Goal: Task Accomplishment & Management: Manage account settings

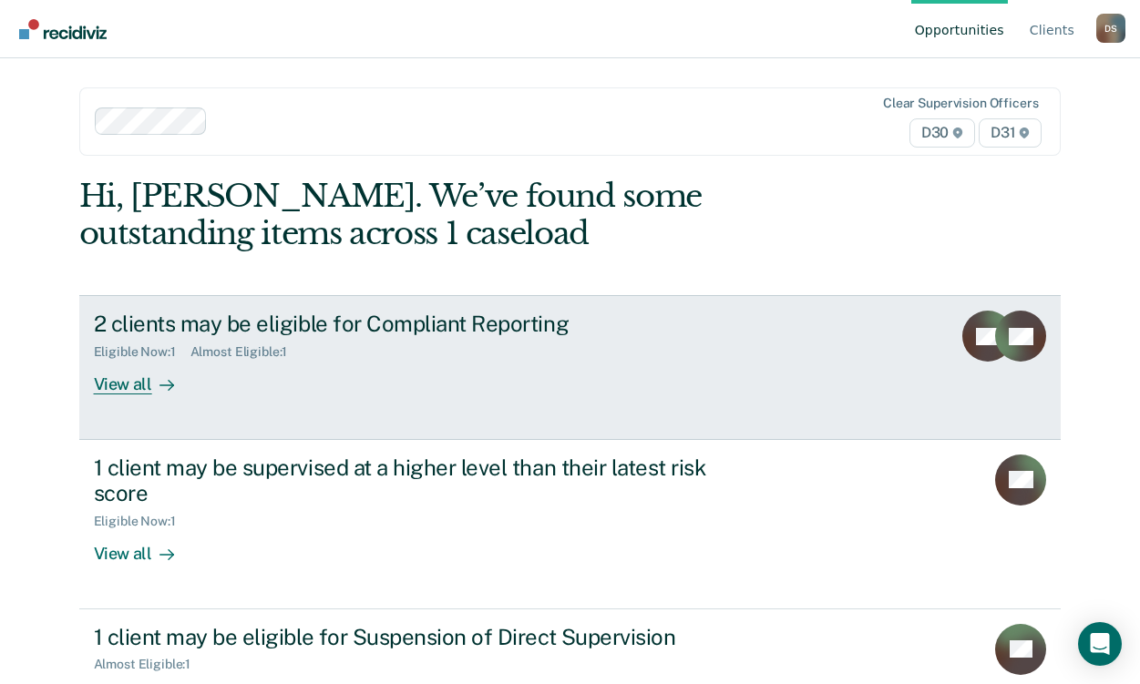
click at [172, 380] on div "View all" at bounding box center [145, 378] width 102 height 36
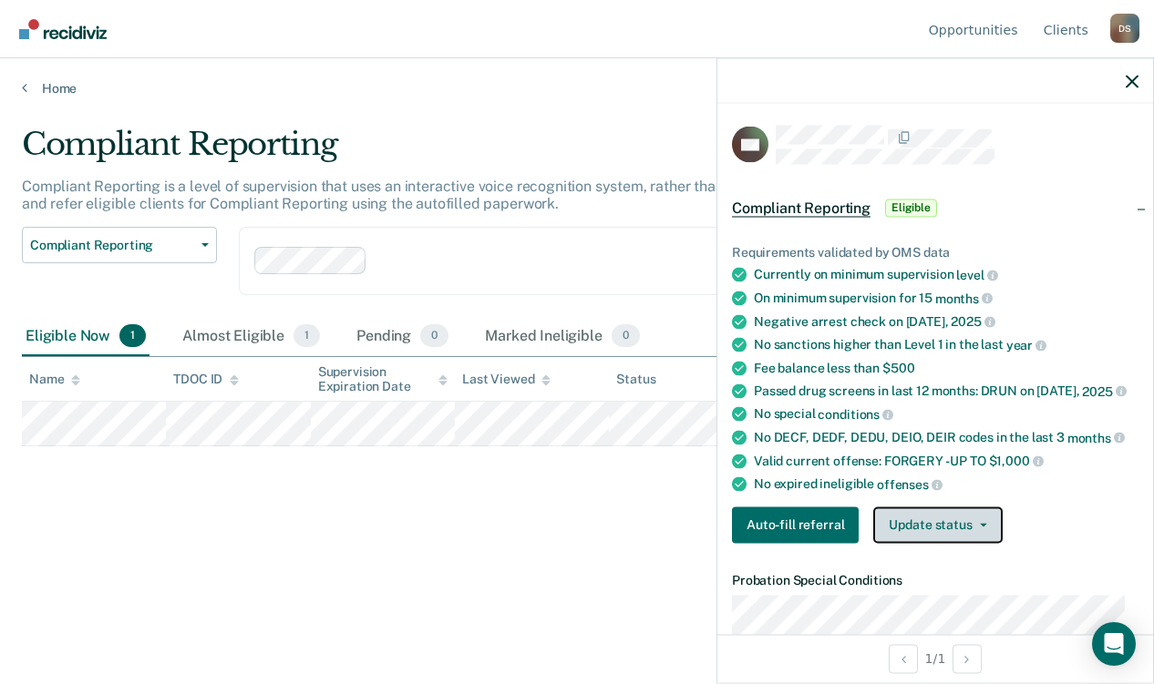
click at [937, 543] on button "Update status" at bounding box center [937, 525] width 129 height 36
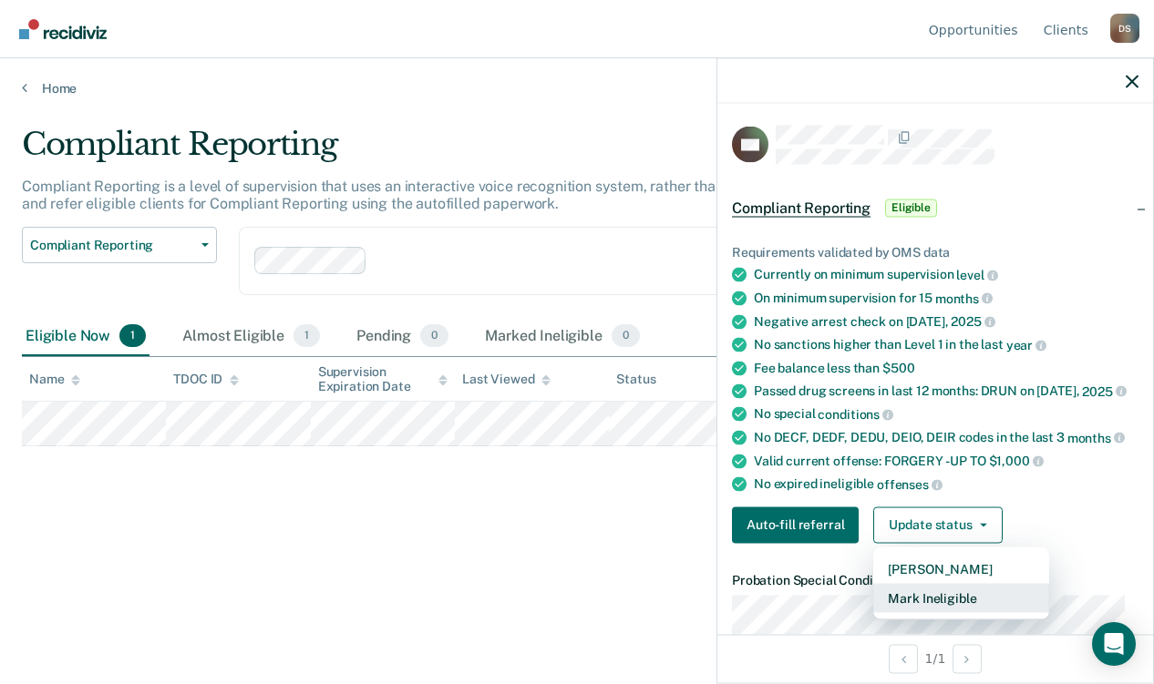
click at [931, 612] on button "Mark Ineligible" at bounding box center [961, 597] width 176 height 29
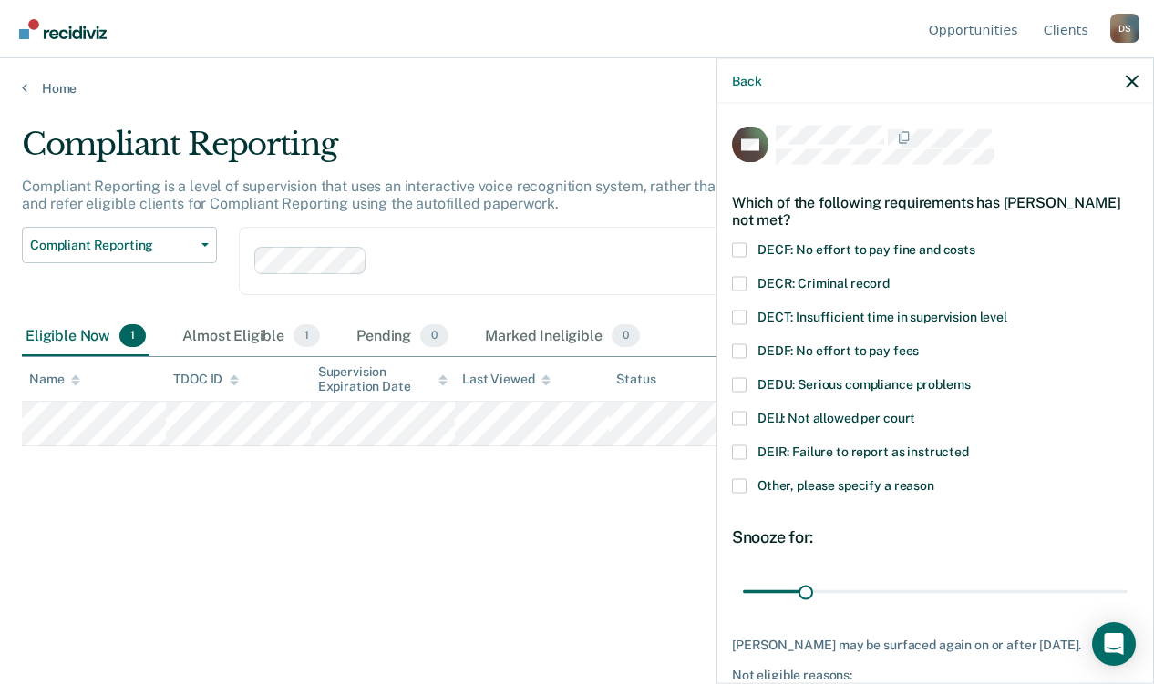
click at [859, 250] on span "DECF: No effort to pay fine and costs" at bounding box center [866, 249] width 218 height 15
click at [975, 242] on input "DECF: No effort to pay fine and costs" at bounding box center [975, 242] width 0 height 0
drag, startPoint x: 810, startPoint y: 592, endPoint x: 1157, endPoint y: 604, distance: 346.6
type input "195"
click at [1127, 604] on input "range" at bounding box center [935, 592] width 385 height 32
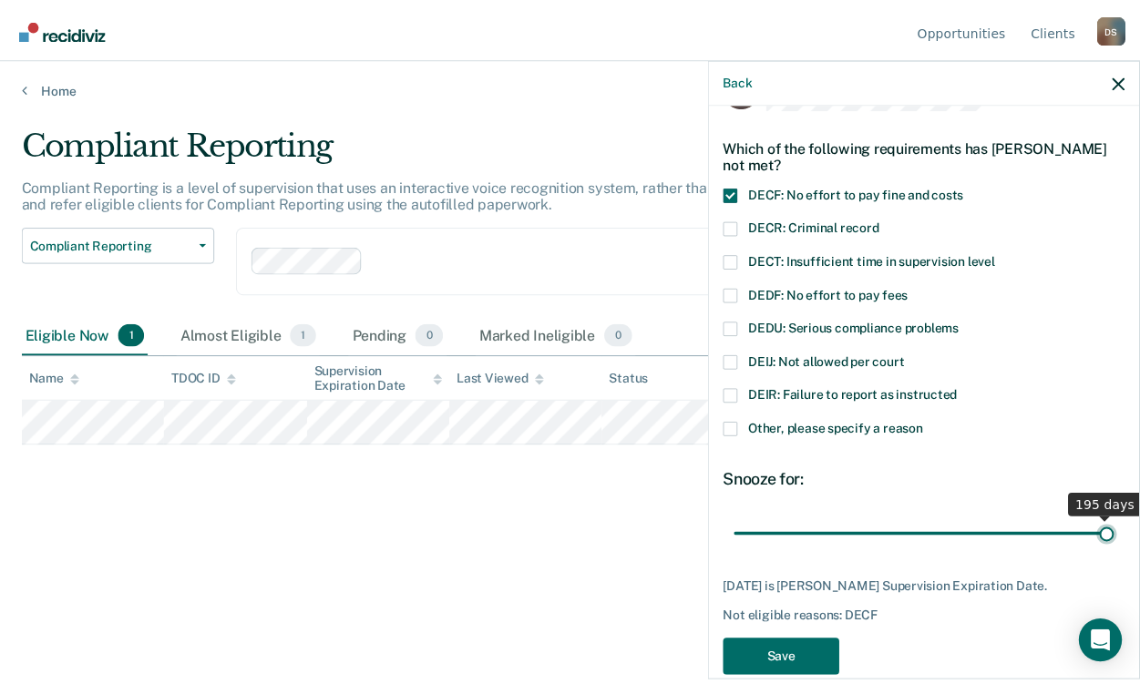
scroll to position [86, 0]
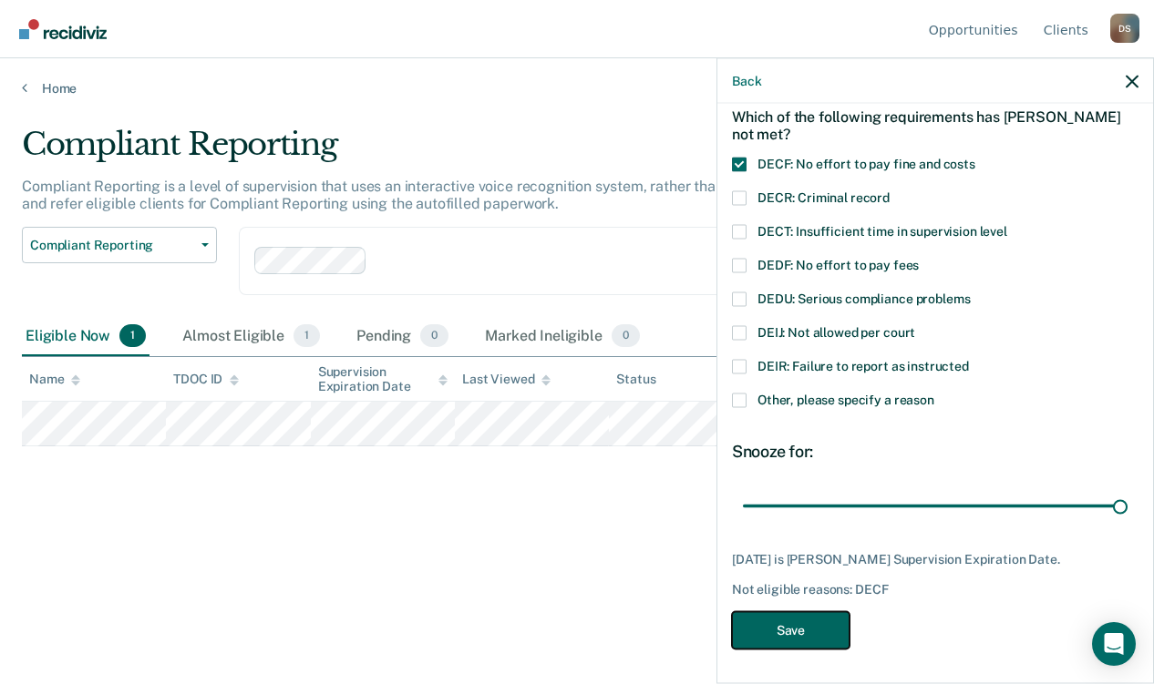
click at [806, 633] on button "Save" at bounding box center [791, 630] width 118 height 37
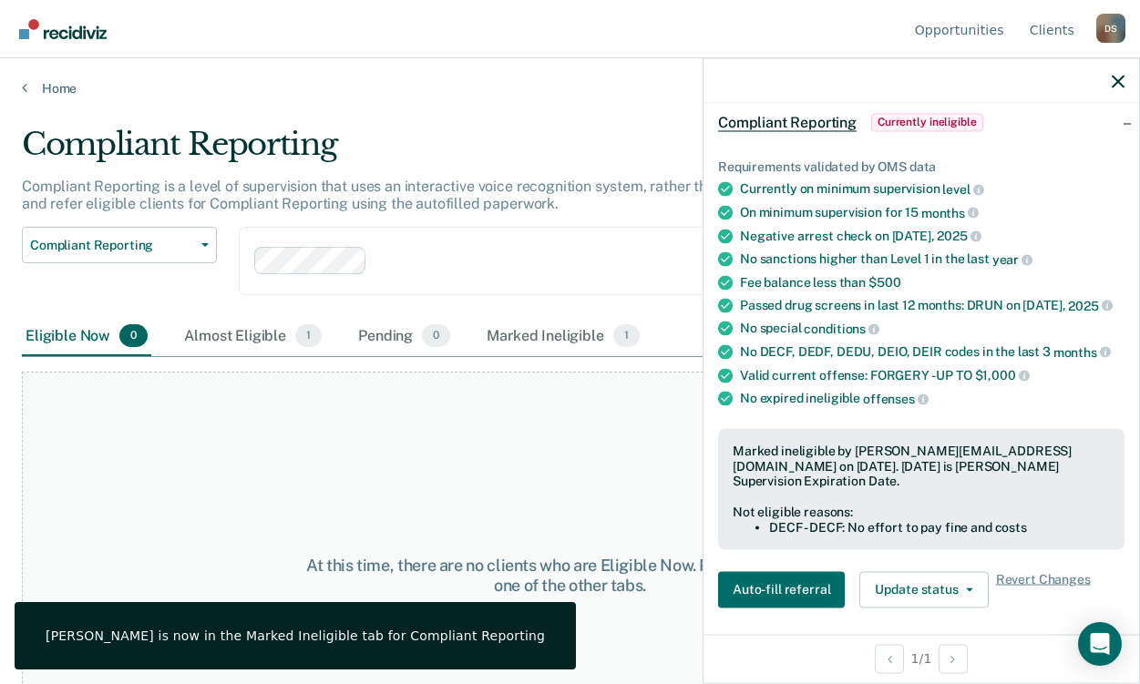
click at [536, 477] on div "At this time, there are no clients who are Eligible Now. Please navigate to one…" at bounding box center [570, 575] width 1096 height 407
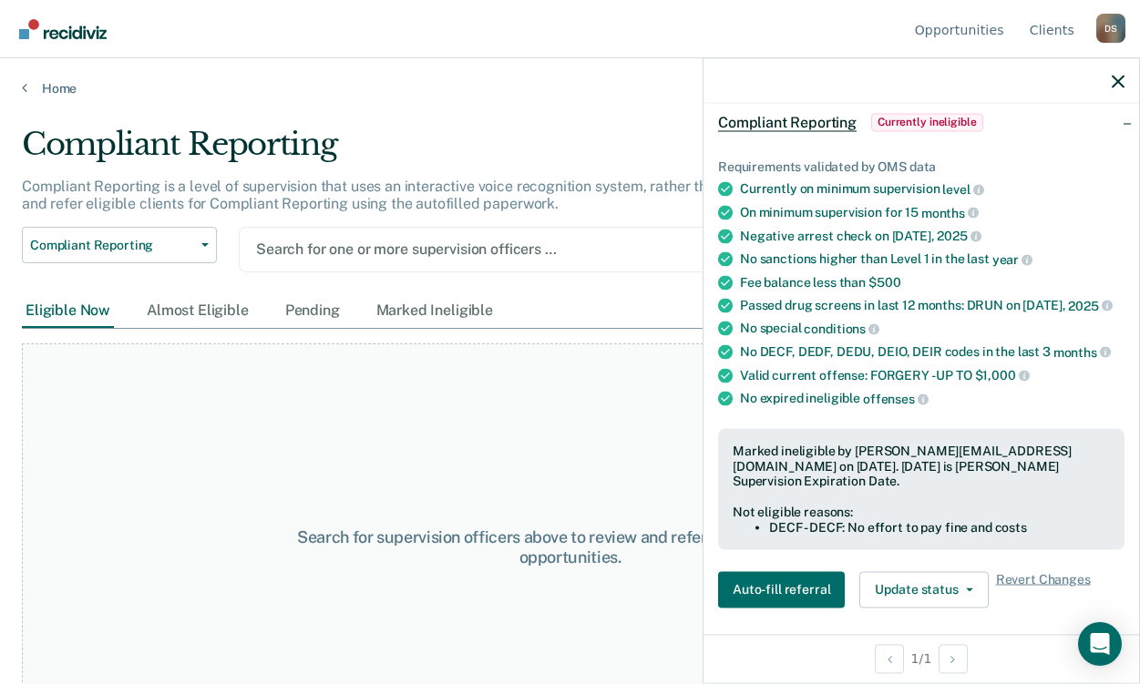
click at [1107, 87] on div at bounding box center [922, 81] width 436 height 46
click at [1116, 84] on icon "button" at bounding box center [1118, 81] width 13 height 13
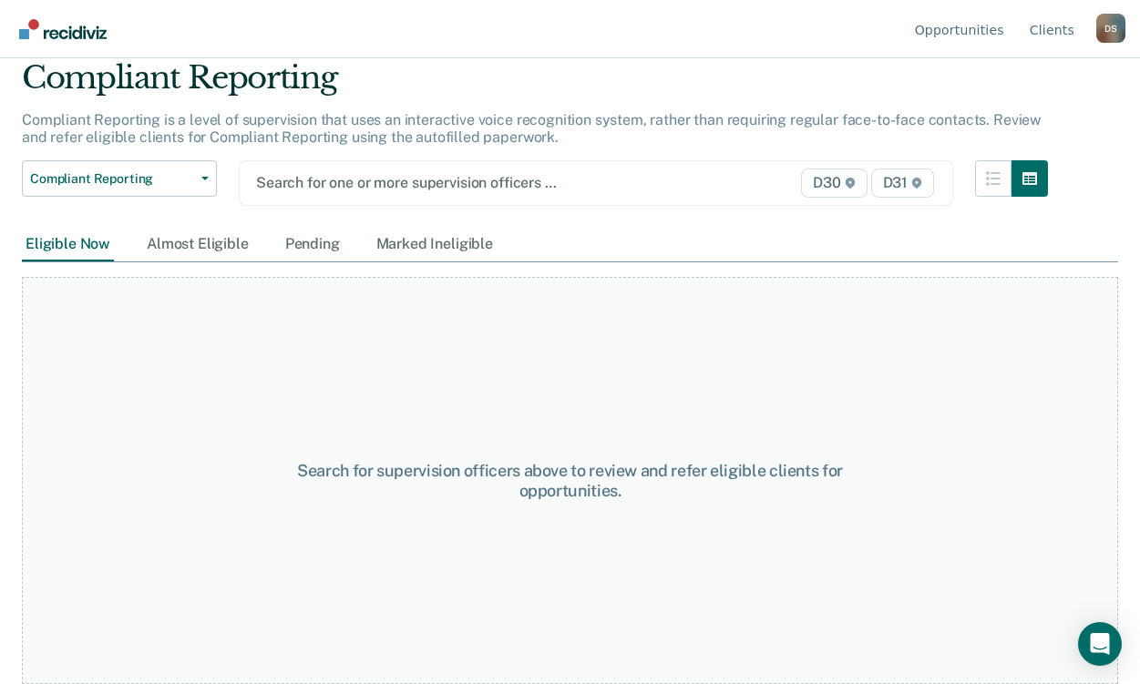
click at [369, 169] on div "Search for one or more supervision officers … D30 D31" at bounding box center [596, 183] width 715 height 46
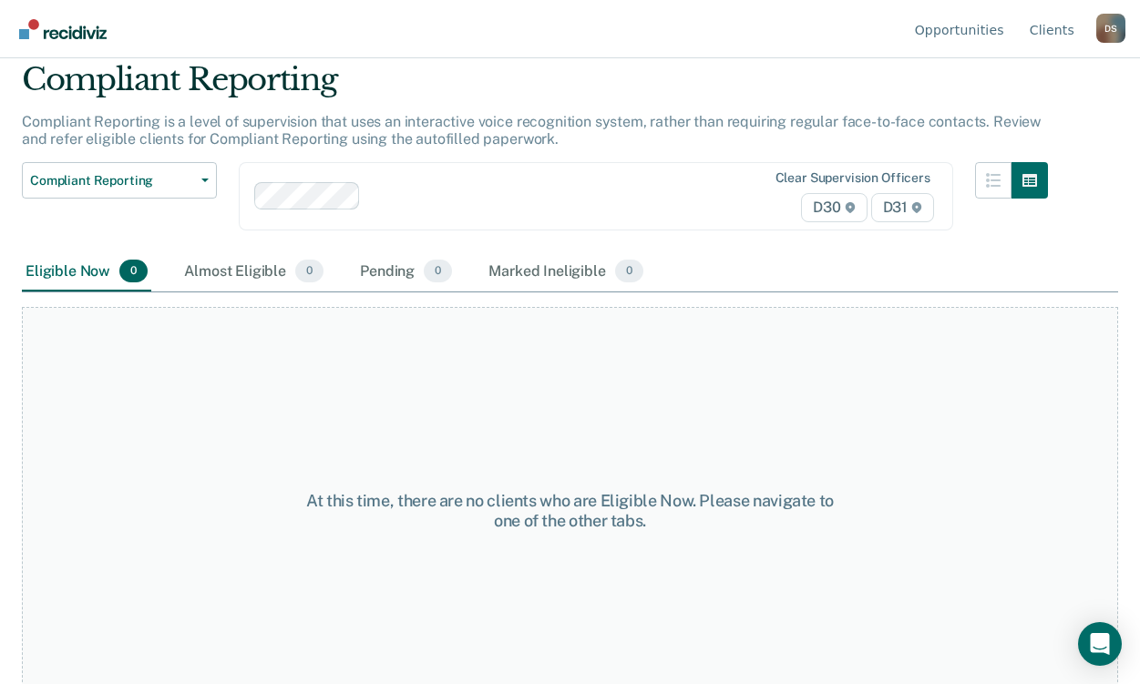
scroll to position [67, 0]
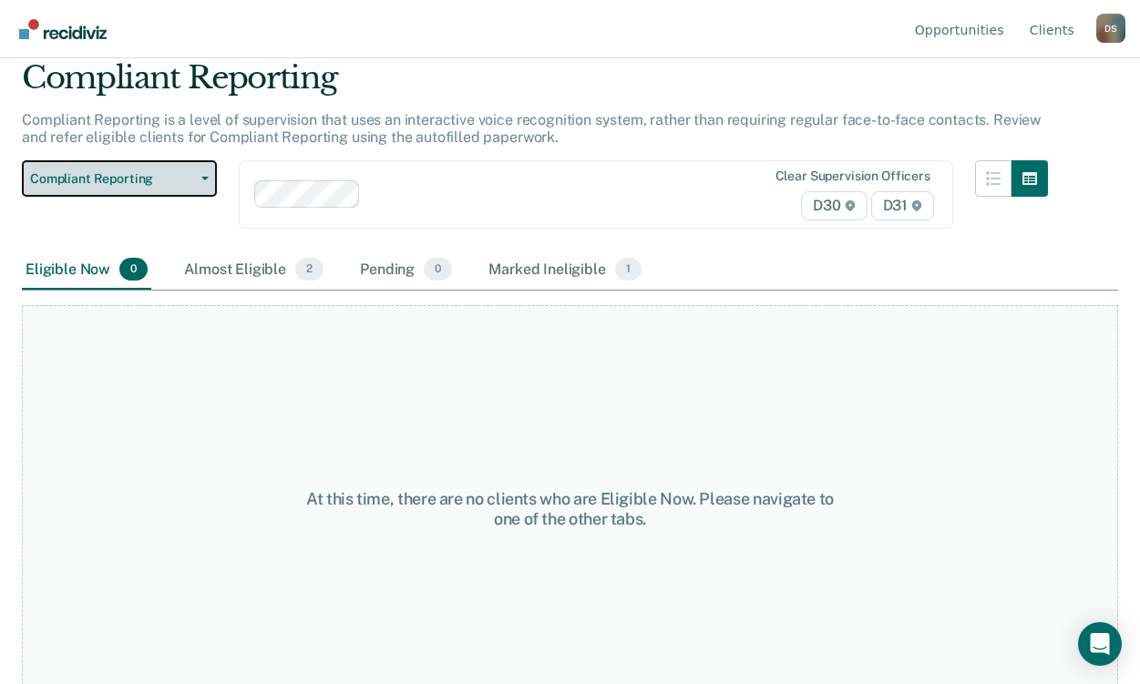
click at [191, 185] on span "Compliant Reporting" at bounding box center [112, 178] width 164 height 15
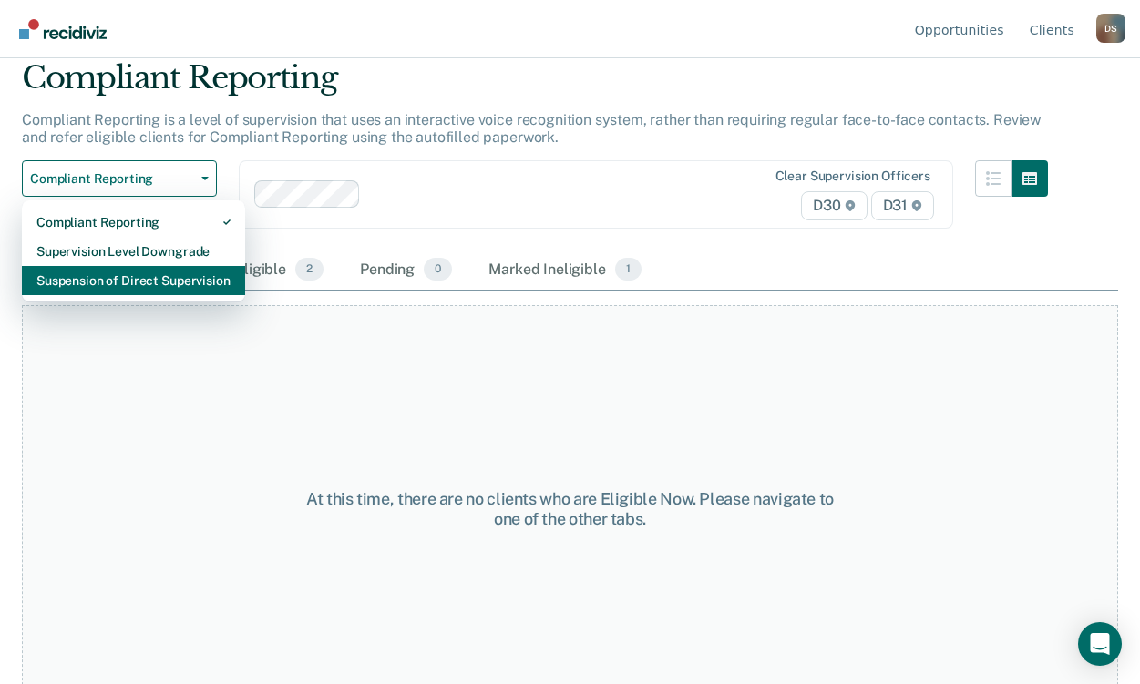
click at [190, 281] on div "Suspension of Direct Supervision" at bounding box center [133, 280] width 194 height 29
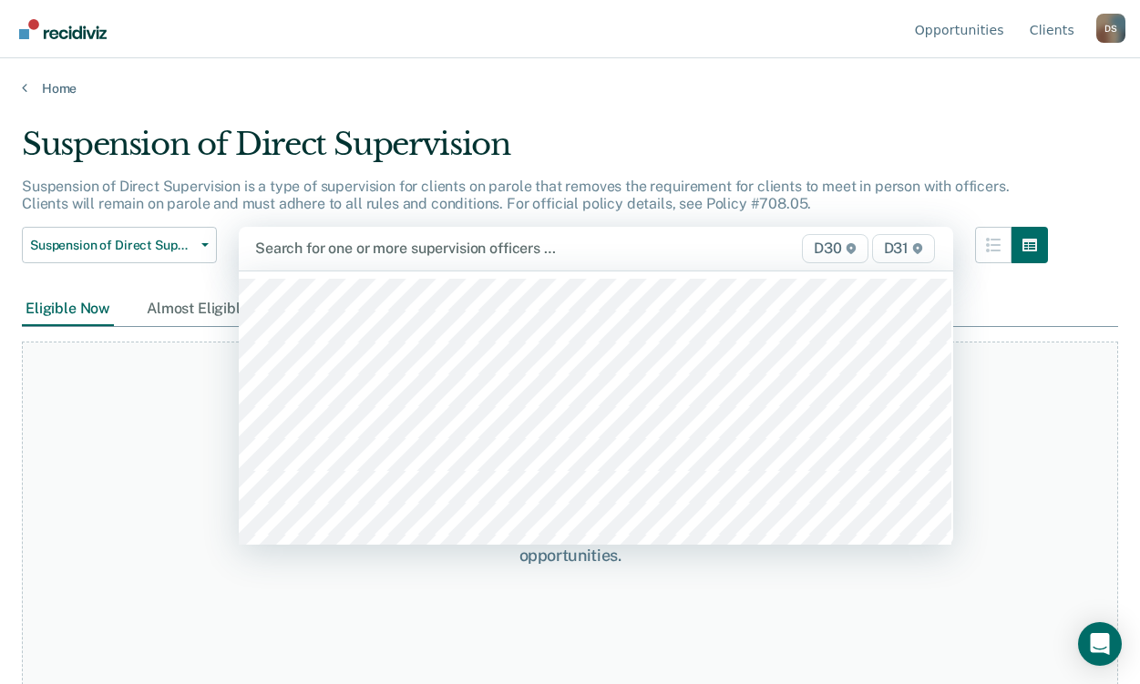
click at [340, 267] on div "Search for one or more supervision officers … D30 D31" at bounding box center [596, 249] width 715 height 44
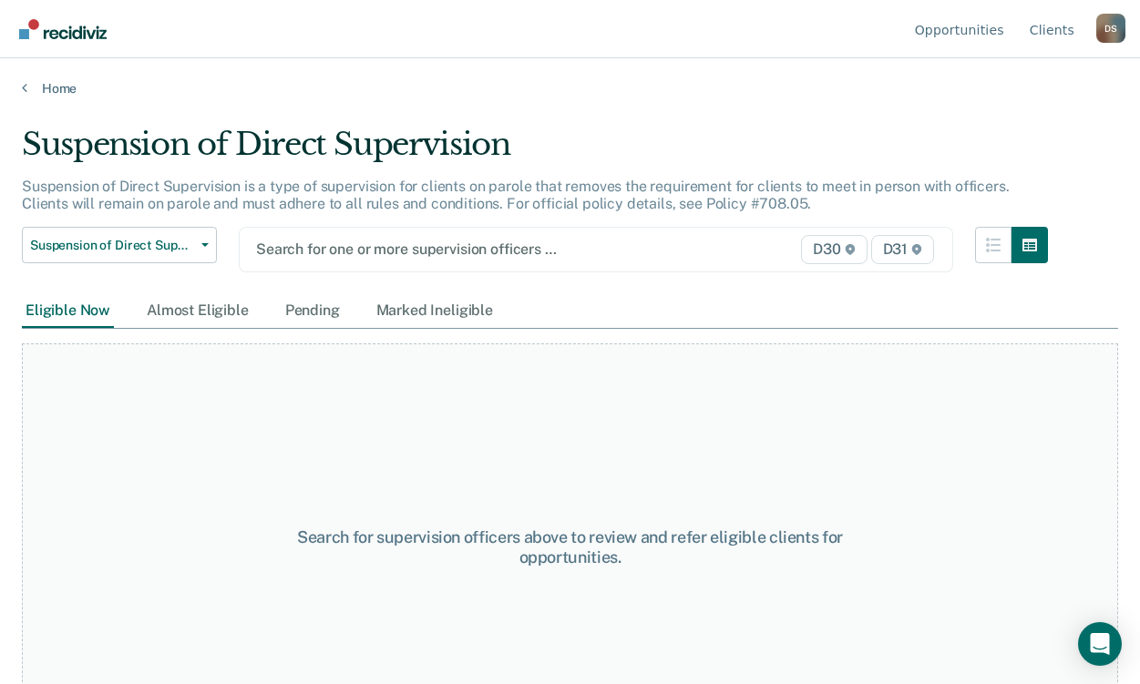
click at [338, 259] on div at bounding box center [493, 249] width 475 height 21
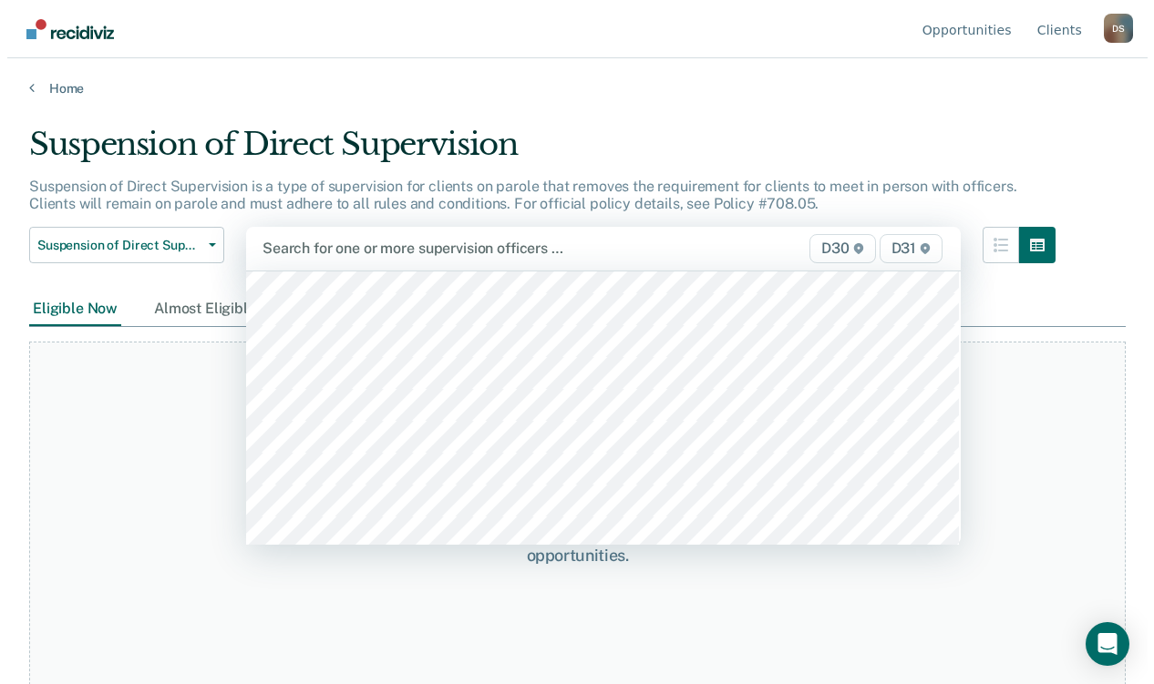
scroll to position [365, 0]
